Goal: Register for event/course

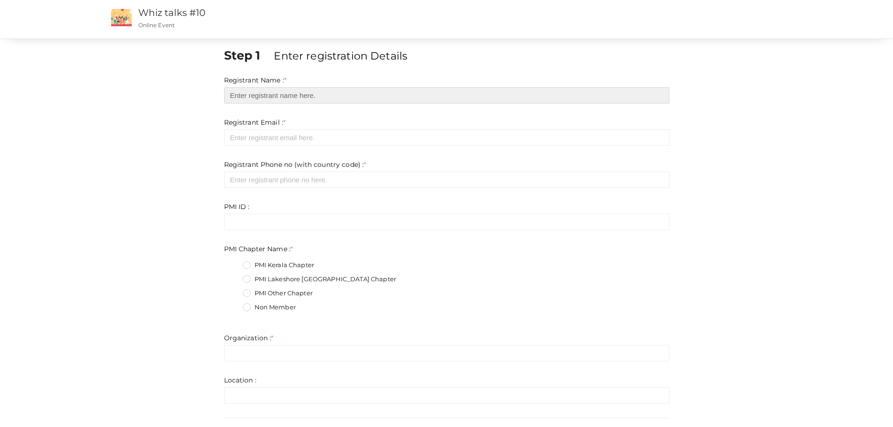
click at [257, 98] on input "text" at bounding box center [446, 95] width 445 height 16
type input "[PERSON_NAME]"
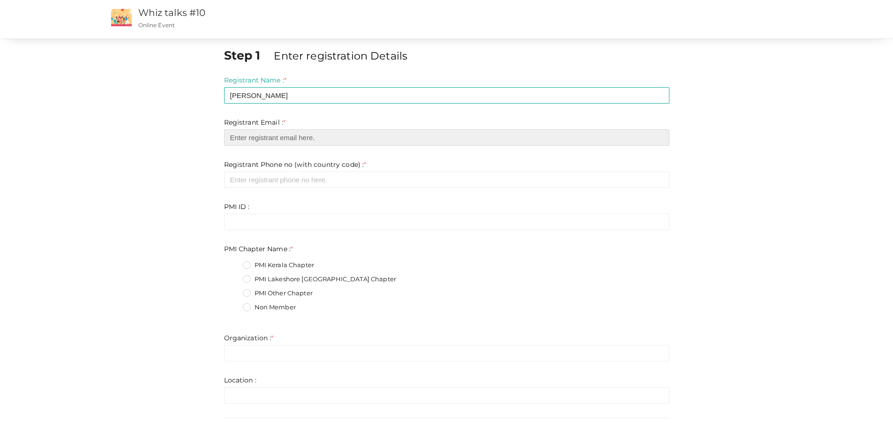
click at [258, 137] on input "email" at bounding box center [446, 137] width 445 height 16
type input "[EMAIL_ADDRESS][DOMAIN_NAME]"
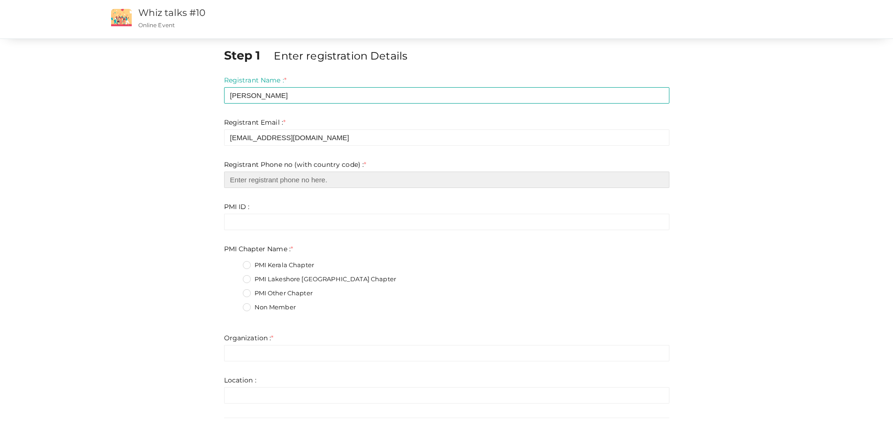
type input "4372199354"
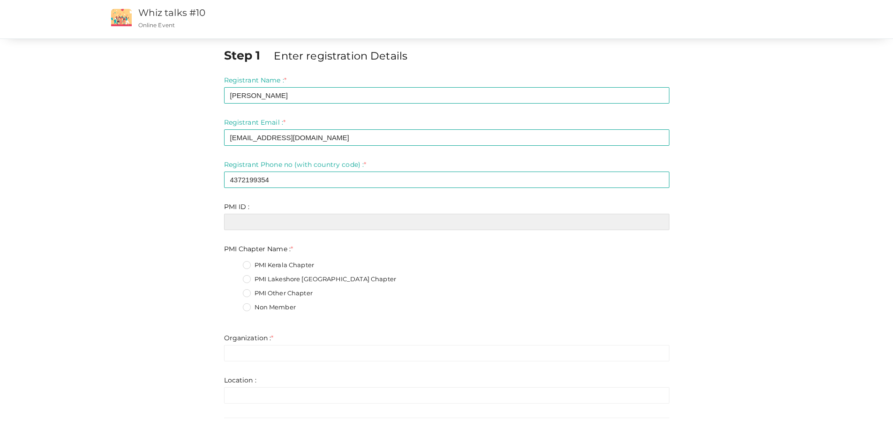
click at [246, 223] on input "text" at bounding box center [446, 222] width 445 height 16
click at [235, 223] on input "text" at bounding box center [446, 222] width 445 height 16
paste input "7433219"
type input "7433219"
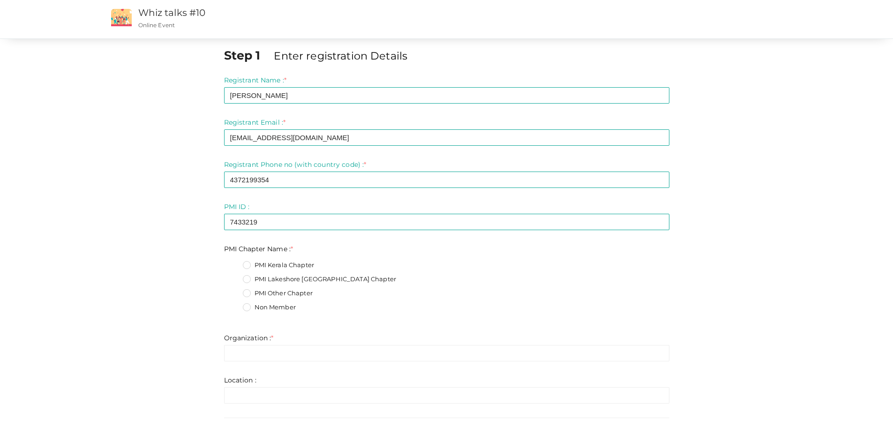
click at [387, 256] on fieldset "PMI Kerala Chapter PMI Lakeshore [GEOGRAPHIC_DATA] Chapter PMI Other Chapter No…" at bounding box center [446, 287] width 445 height 63
click at [249, 280] on label "PMI Lakeshore [GEOGRAPHIC_DATA] Chapter" at bounding box center [319, 279] width 153 height 9
click at [233, 277] on Name\+1 "PMI Lakeshore [GEOGRAPHIC_DATA] Chapter" at bounding box center [233, 277] width 0 height 0
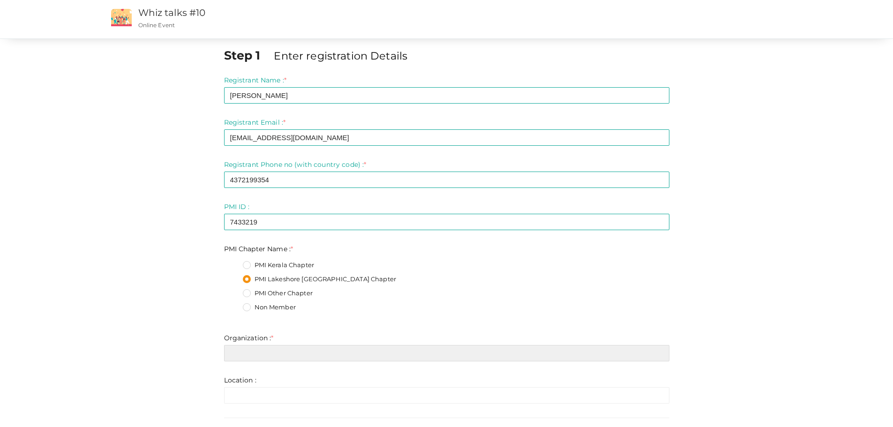
click at [242, 351] on input "text" at bounding box center [446, 353] width 445 height 16
type input "[GEOGRAPHIC_DATA]"
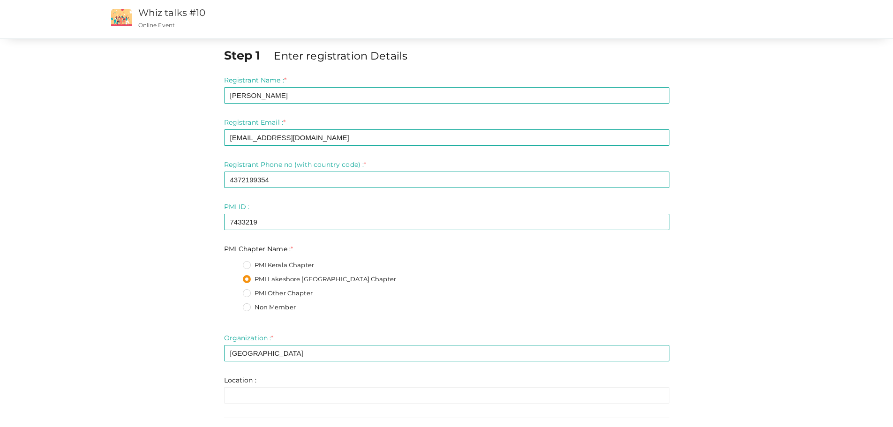
click at [761, 290] on div "Step 1 Enter registration Details Registrant Name : * [PERSON_NAME] Required. I…" at bounding box center [446, 285] width 703 height 477
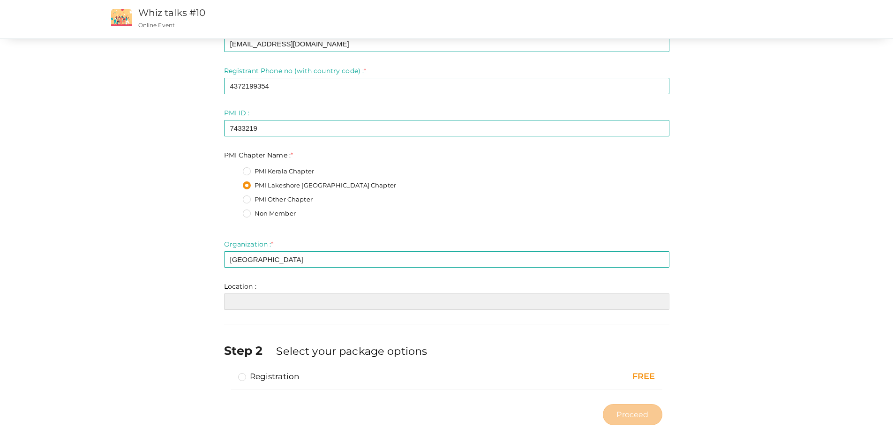
click at [248, 302] on input "text" at bounding box center [446, 301] width 445 height 16
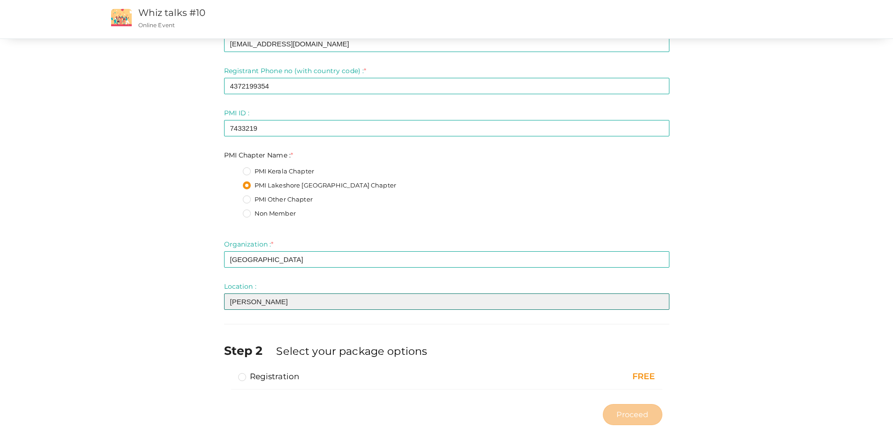
type input "[PERSON_NAME]"
click at [681, 228] on div "Step 1 Enter registration Details Registrant Name : * [PERSON_NAME] Required. I…" at bounding box center [446, 191] width 703 height 477
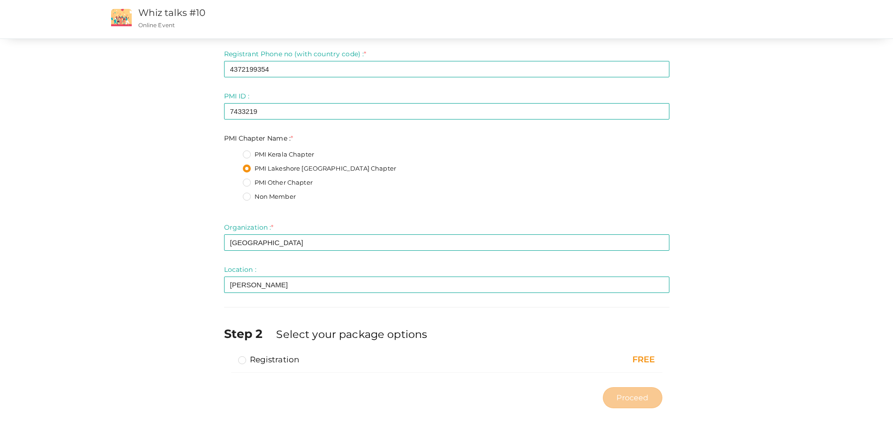
scroll to position [120, 0]
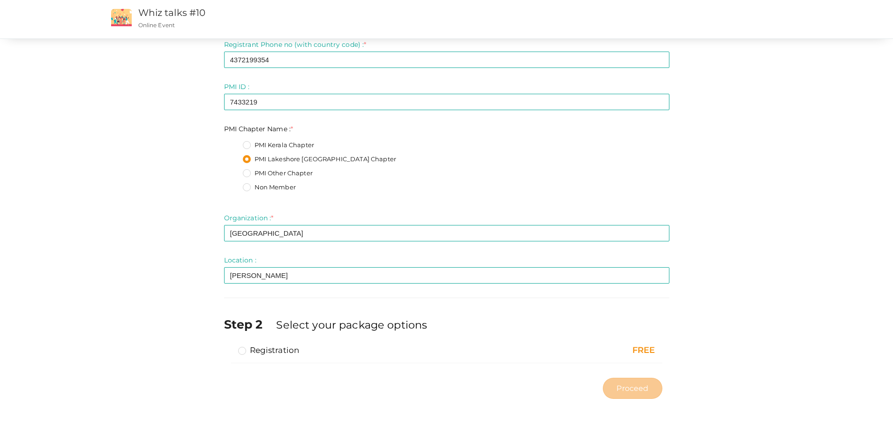
click at [241, 353] on label "Registration" at bounding box center [268, 350] width 61 height 11
click at [229, 346] on input "Registration" at bounding box center [229, 346] width 0 height 0
click at [622, 391] on span "Proceed" at bounding box center [633, 388] width 32 height 11
